Goal: Transaction & Acquisition: Purchase product/service

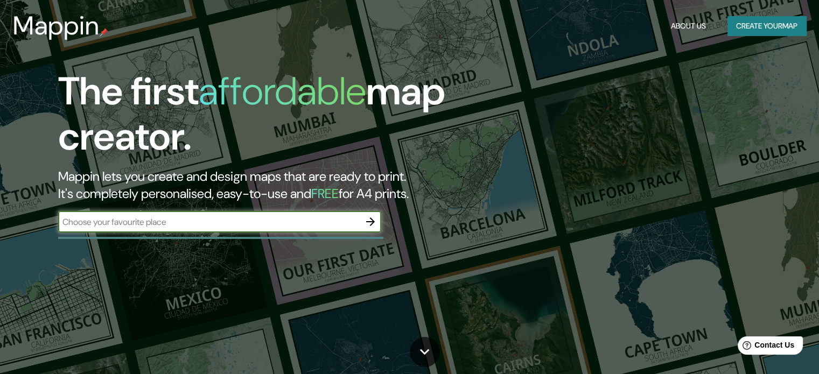
click at [369, 214] on button "button" at bounding box center [371, 222] width 22 height 22
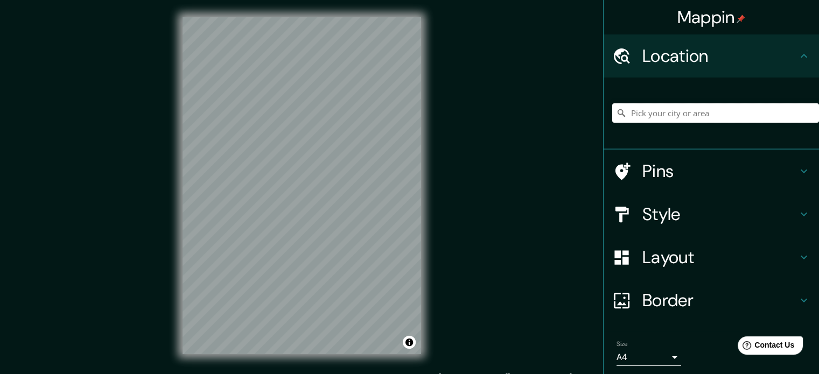
click at [644, 107] on input "Pick your city or area" at bounding box center [715, 112] width 207 height 19
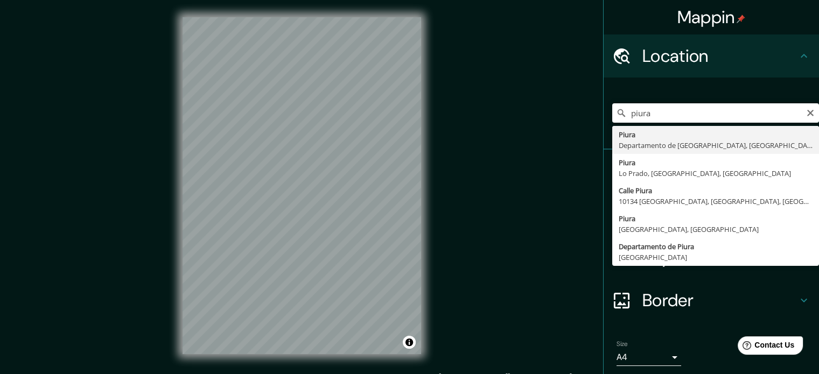
type input "Piura, [GEOGRAPHIC_DATA], [GEOGRAPHIC_DATA]"
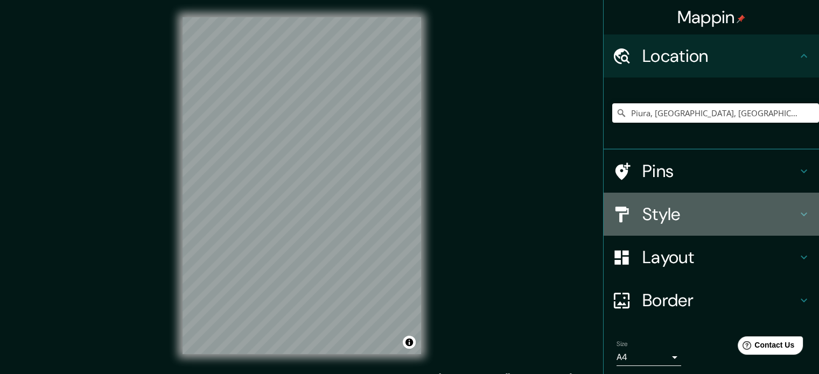
click at [647, 219] on h4 "Style" at bounding box center [719, 215] width 155 height 22
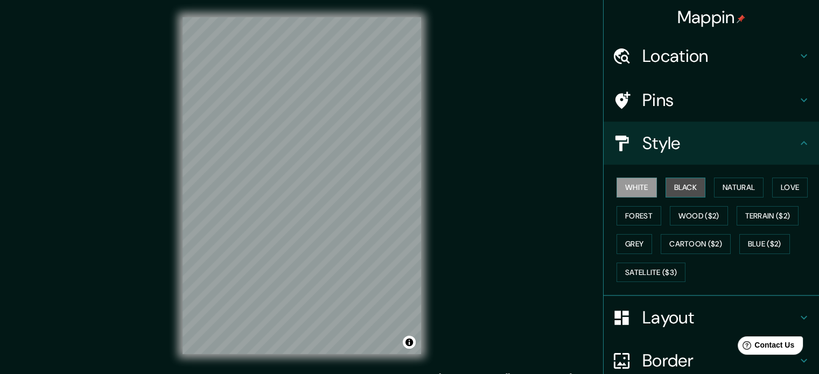
click at [666, 181] on button "Black" at bounding box center [686, 188] width 40 height 20
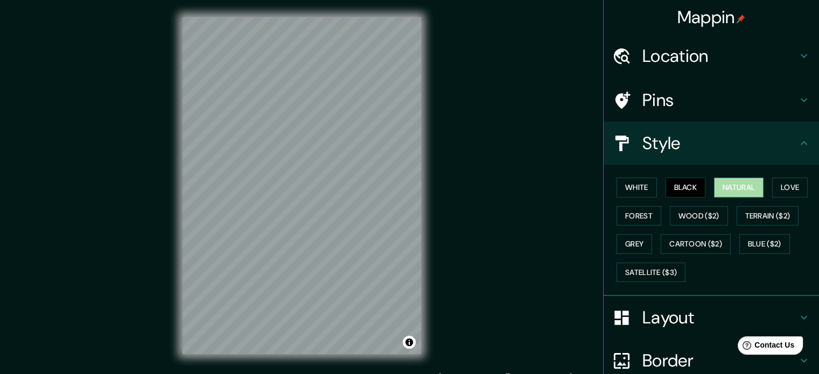
click at [724, 180] on button "Natural" at bounding box center [739, 188] width 50 height 20
click at [776, 183] on button "Love" at bounding box center [790, 188] width 36 height 20
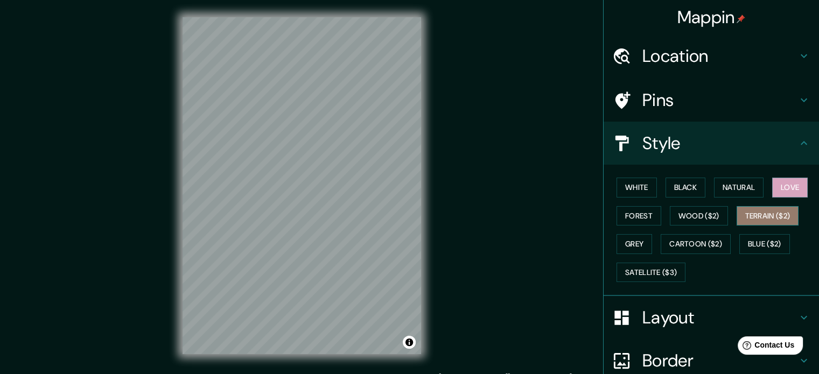
click at [757, 217] on button "Terrain ($2)" at bounding box center [768, 216] width 62 height 20
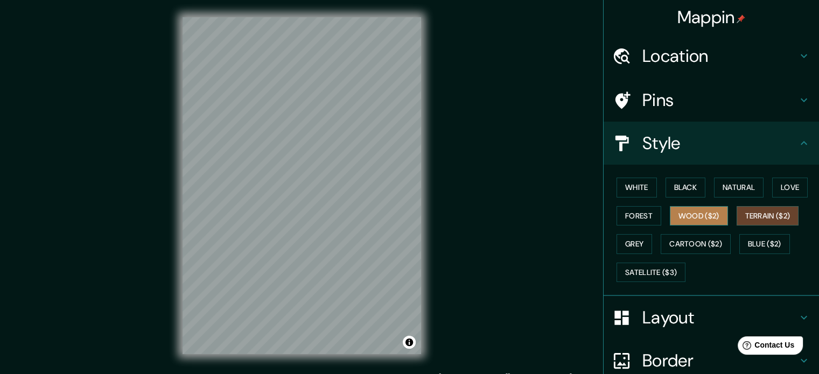
click at [707, 215] on button "Wood ($2)" at bounding box center [699, 216] width 58 height 20
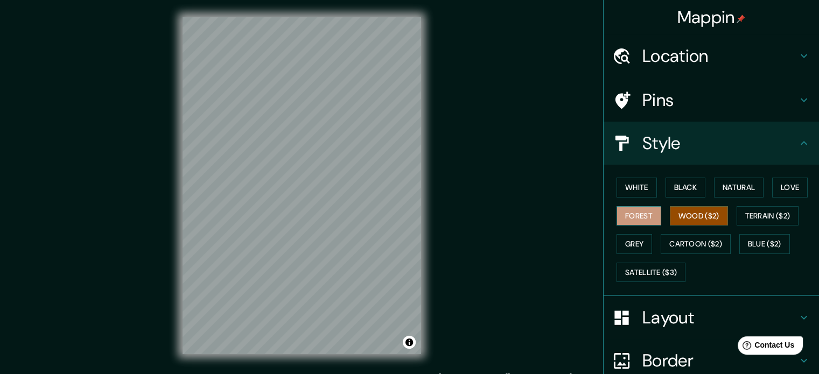
click at [636, 213] on button "Forest" at bounding box center [639, 216] width 45 height 20
click at [617, 244] on button "Grey" at bounding box center [635, 244] width 36 height 20
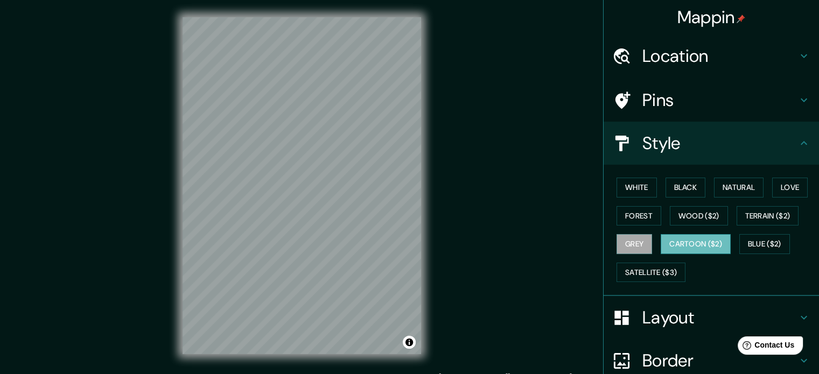
click at [665, 240] on button "Cartoon ($2)" at bounding box center [696, 244] width 70 height 20
click at [750, 236] on button "Blue ($2)" at bounding box center [764, 244] width 51 height 20
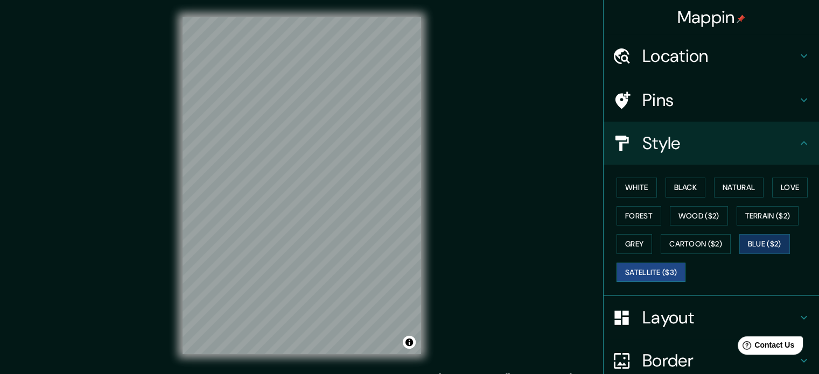
click at [639, 269] on button "Satellite ($3)" at bounding box center [651, 273] width 69 height 20
click at [634, 189] on button "White" at bounding box center [637, 188] width 40 height 20
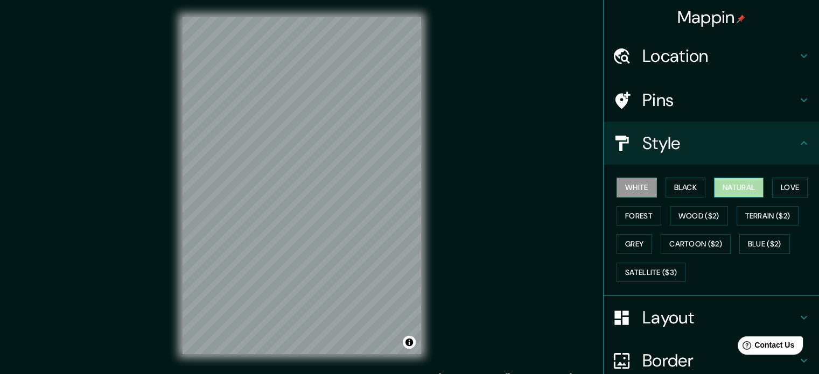
click at [741, 188] on button "Natural" at bounding box center [739, 188] width 50 height 20
